Goal: Task Accomplishment & Management: Complete application form

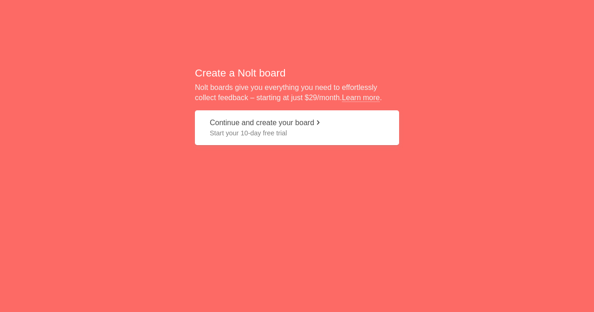
click at [278, 126] on button "Continue and create your board Start your 10-day free trial" at bounding box center [297, 127] width 204 height 35
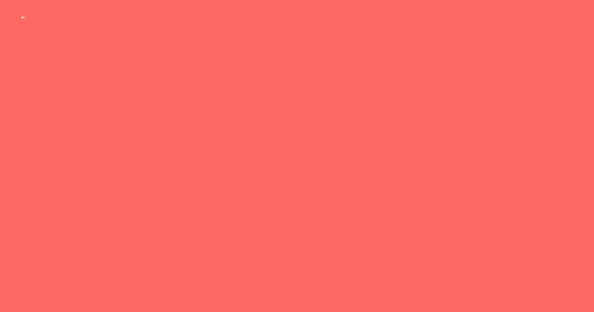
click at [262, 76] on span "from your team and customers" at bounding box center [297, 79] width 174 height 9
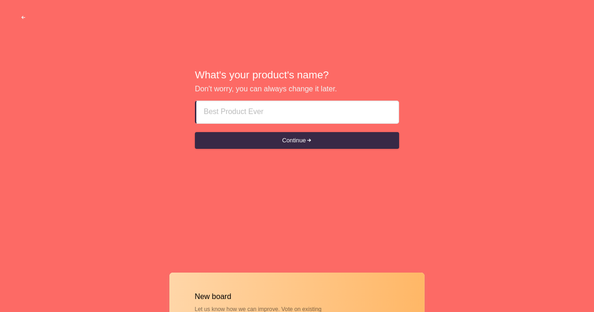
click at [262, 105] on input at bounding box center [297, 112] width 187 height 22
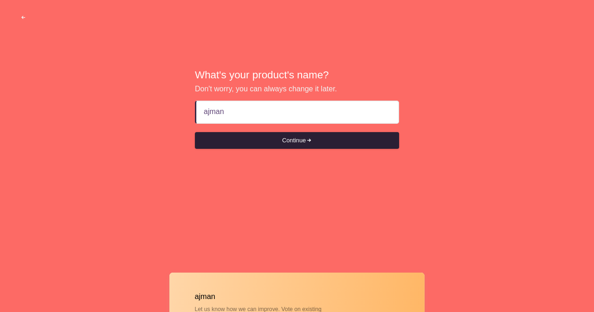
click at [310, 142] on span "submit" at bounding box center [309, 141] width 6 height 6
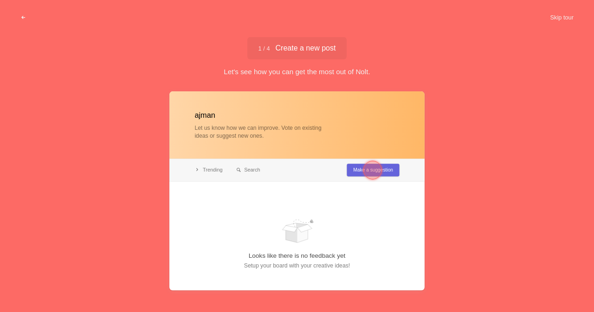
type input "ajman"
click at [366, 169] on div at bounding box center [372, 170] width 19 height 19
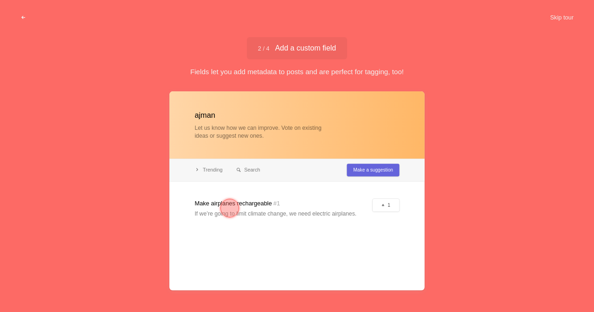
click at [229, 207] on div at bounding box center [229, 208] width 19 height 19
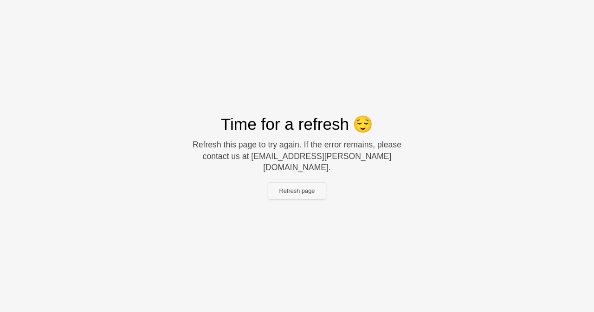
click at [296, 186] on button "Refresh page" at bounding box center [297, 191] width 58 height 17
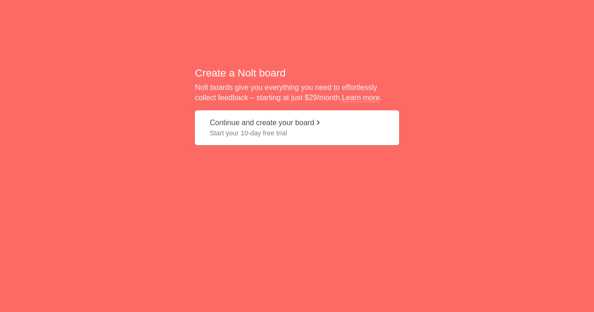
click at [252, 125] on button "Continue and create your board Start your 10-day free trial" at bounding box center [297, 127] width 204 height 35
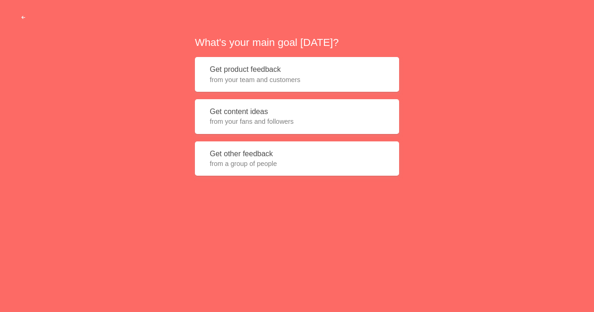
click at [242, 75] on span "from your team and customers" at bounding box center [297, 79] width 174 height 9
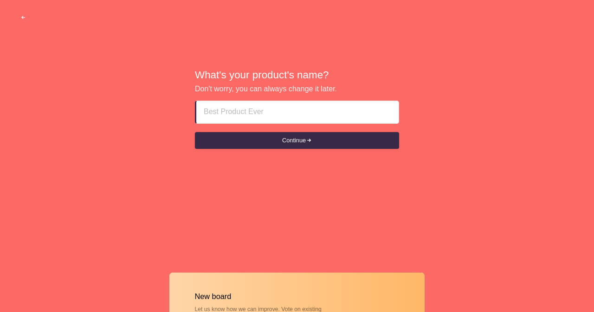
click at [240, 121] on input at bounding box center [297, 112] width 187 height 22
type input "sexofujairah"
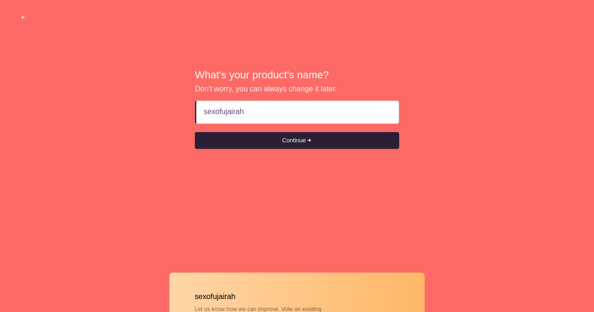
click at [295, 134] on button "Continue" at bounding box center [297, 140] width 204 height 17
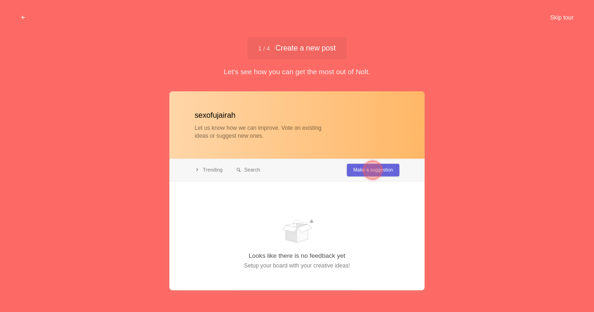
click at [549, 14] on button "Skip tour" at bounding box center [562, 17] width 46 height 17
